Goal: Register for event/course

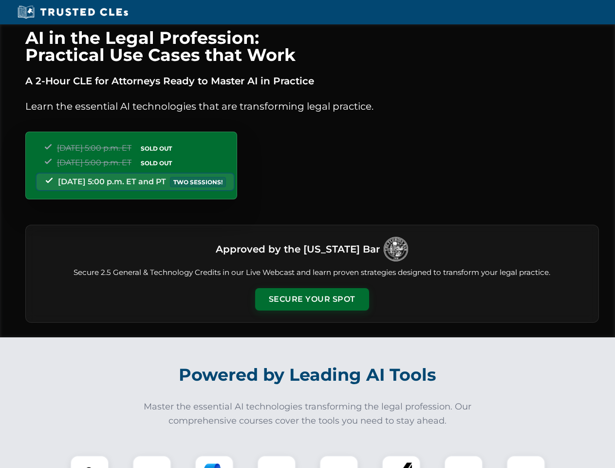
click at [312, 299] on button "Secure Your Spot" at bounding box center [312, 299] width 114 height 22
click at [90, 461] on img at bounding box center [90, 474] width 28 height 28
